Goal: Task Accomplishment & Management: Manage account settings

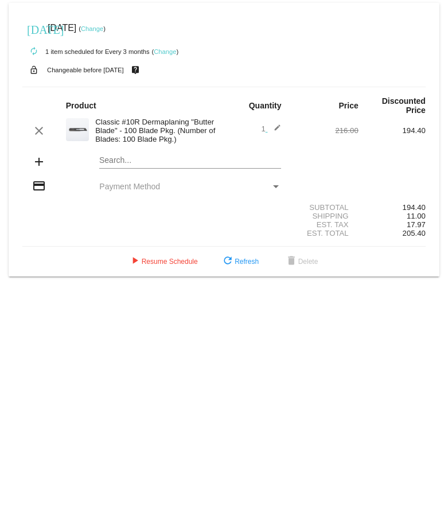
click at [165, 49] on link "Change" at bounding box center [165, 51] width 22 height 7
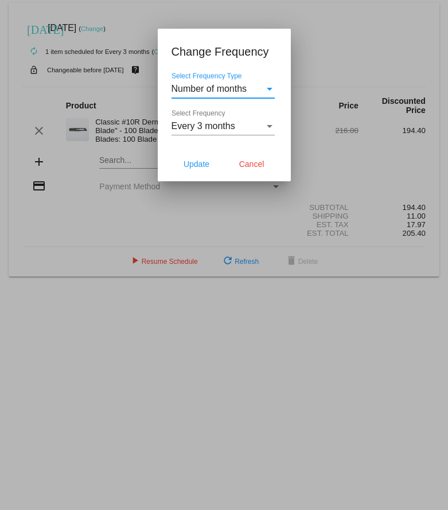
click at [267, 125] on div "Select Frequency" at bounding box center [270, 126] width 6 height 3
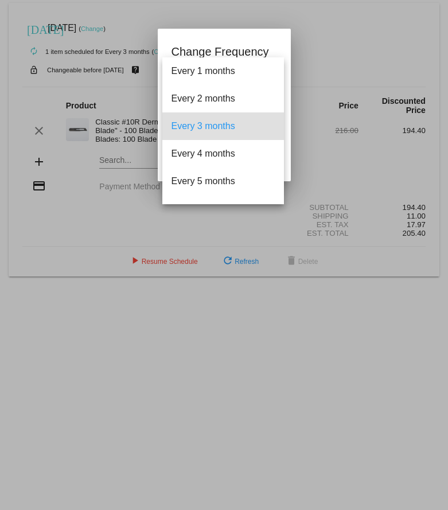
click at [267, 125] on mat-option "Every 3 months" at bounding box center [223, 126] width 122 height 28
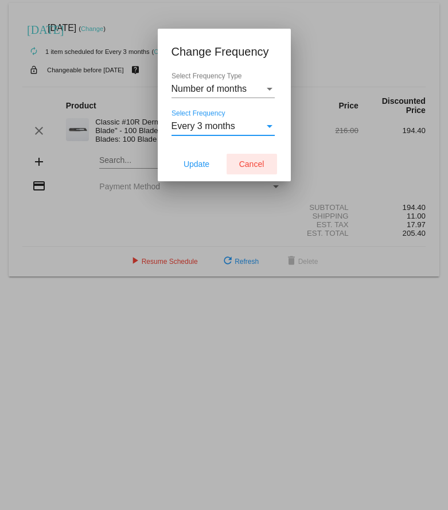
click at [247, 161] on span "Cancel" at bounding box center [251, 164] width 25 height 9
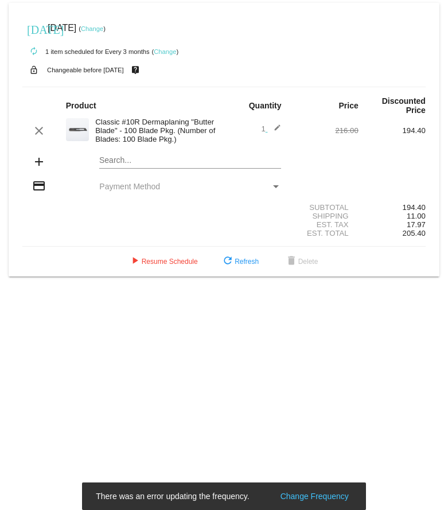
click at [103, 28] on link "Change" at bounding box center [92, 28] width 22 height 7
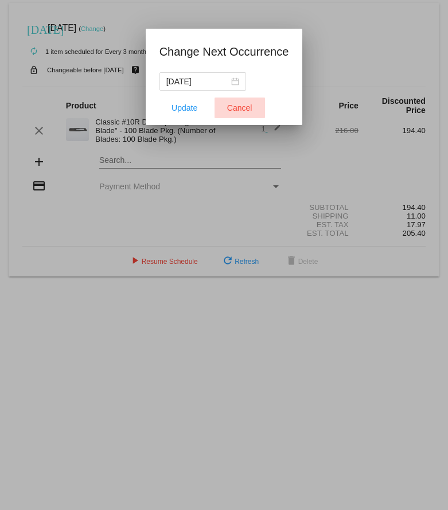
click at [236, 104] on span "Cancel" at bounding box center [239, 107] width 25 height 9
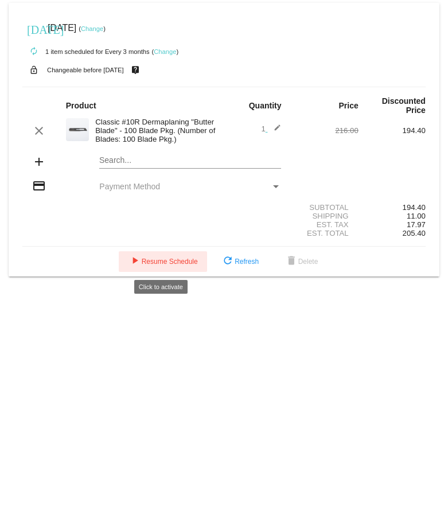
click at [168, 259] on span "play_arrow Resume Schedule" at bounding box center [163, 262] width 70 height 8
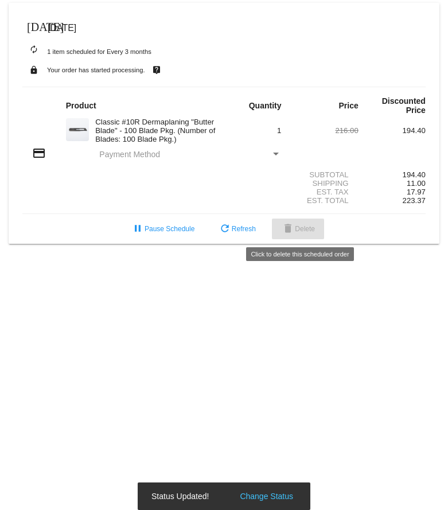
click at [302, 228] on span "delete Delete" at bounding box center [298, 229] width 34 height 8
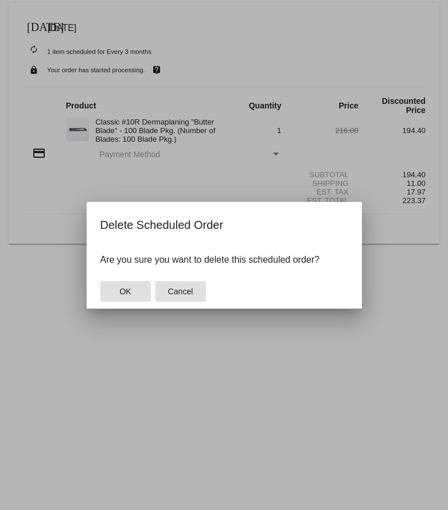
click at [189, 297] on button "Cancel" at bounding box center [181, 291] width 51 height 21
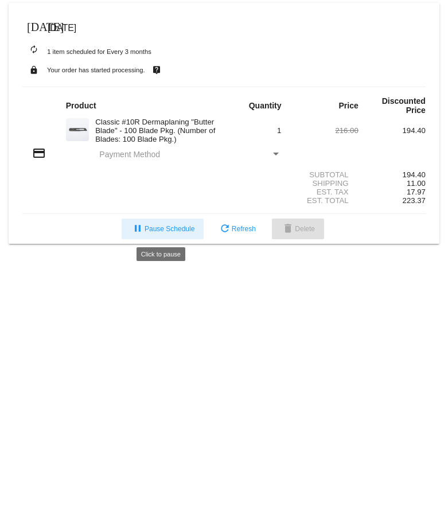
click at [167, 224] on button "pause Pause Schedule" at bounding box center [163, 229] width 82 height 21
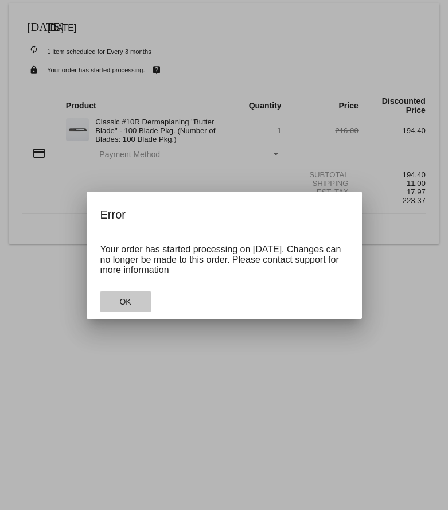
click at [126, 302] on span "OK" at bounding box center [124, 301] width 11 height 9
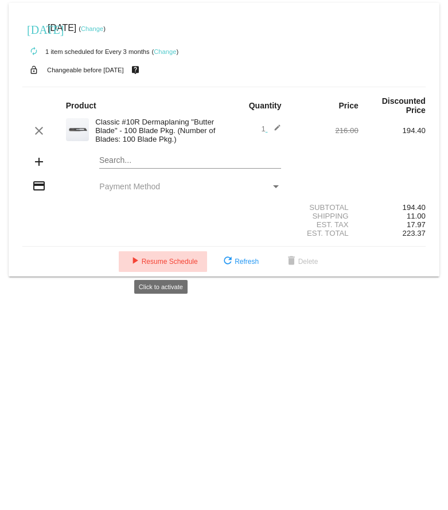
click at [174, 260] on span "play_arrow Resume Schedule" at bounding box center [163, 262] width 70 height 8
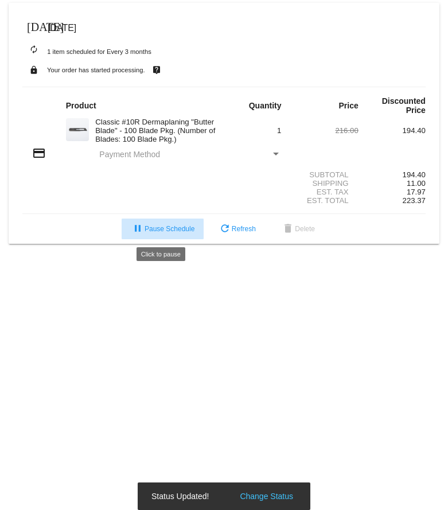
click at [156, 224] on button "pause Pause Schedule" at bounding box center [163, 229] width 82 height 21
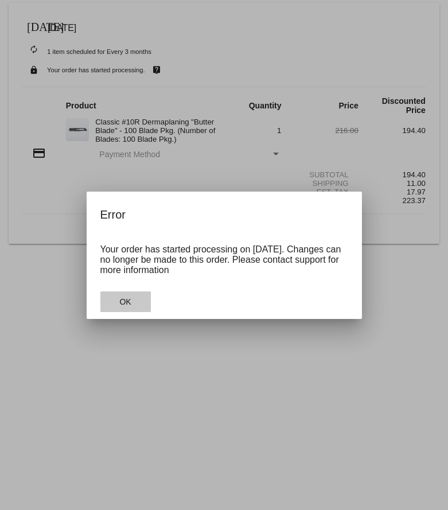
click at [117, 300] on button "OK" at bounding box center [125, 302] width 51 height 21
